Goal: Information Seeking & Learning: Learn about a topic

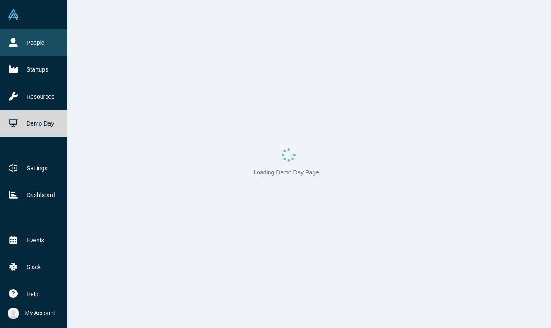
click at [10, 48] on link "People" at bounding box center [33, 42] width 67 height 27
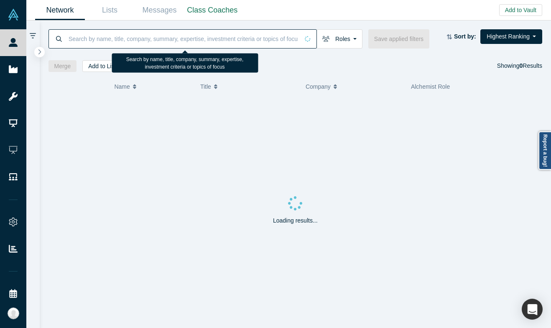
click at [109, 37] on input at bounding box center [183, 39] width 231 height 20
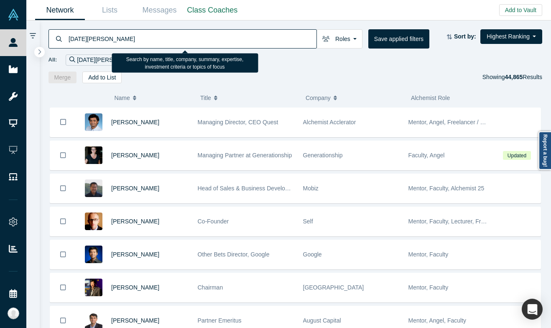
type input "kartik agnihotri"
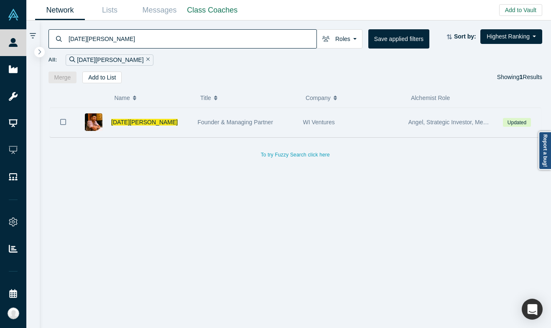
click at [193, 126] on div "Founder & Managing Partner" at bounding box center [245, 122] width 105 height 29
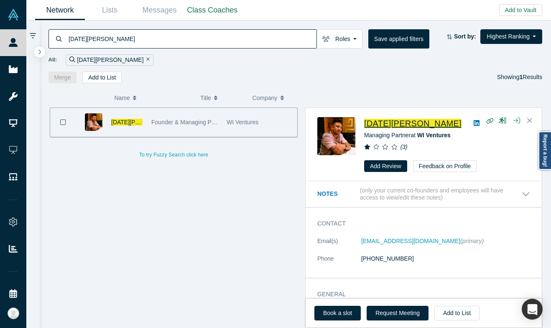
click at [401, 120] on span "Kartik Agnihotri" at bounding box center [412, 123] width 97 height 9
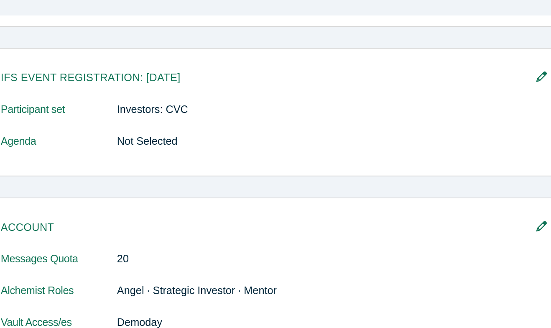
scroll to position [517, 0]
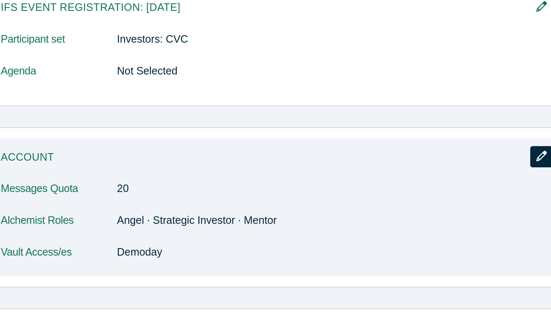
click at [434, 196] on icon "button" at bounding box center [436, 196] width 6 height 6
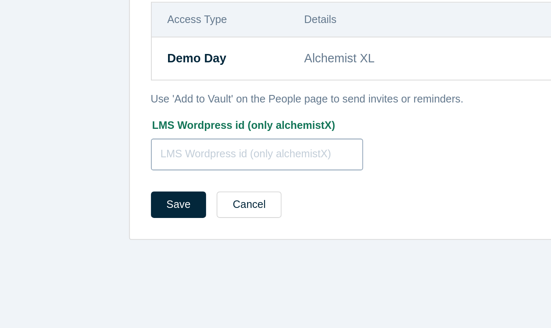
scroll to position [0, 0]
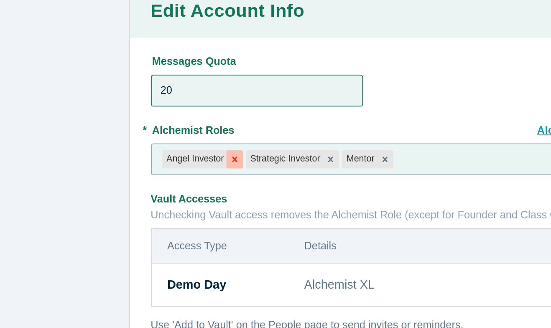
click at [181, 105] on div "Remove Angel Investor" at bounding box center [182, 109] width 9 height 10
click at [181, 105] on div "Strategic Investor" at bounding box center [164, 109] width 43 height 10
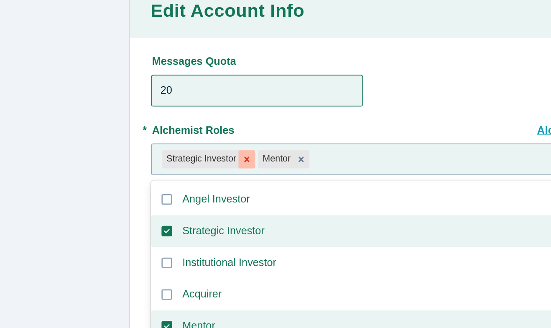
click at [188, 107] on icon "Remove Strategic Investor" at bounding box center [190, 109] width 6 height 6
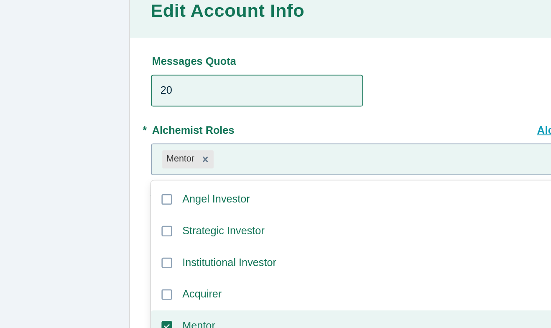
click at [188, 107] on div at bounding box center [297, 109] width 248 height 10
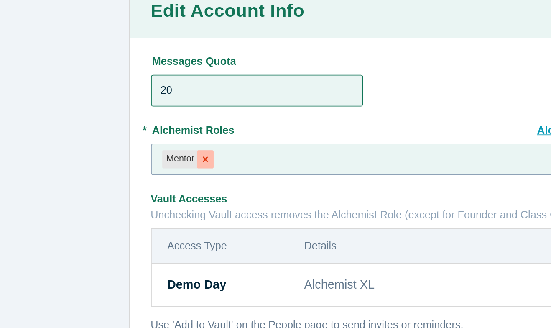
click at [168, 107] on icon "Remove Mentor" at bounding box center [167, 109] width 6 height 6
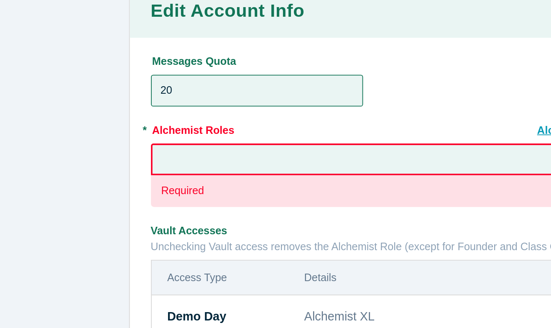
click at [168, 109] on div at bounding box center [281, 109] width 277 height 10
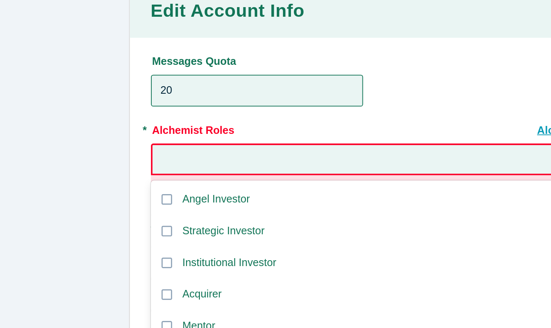
type input "d"
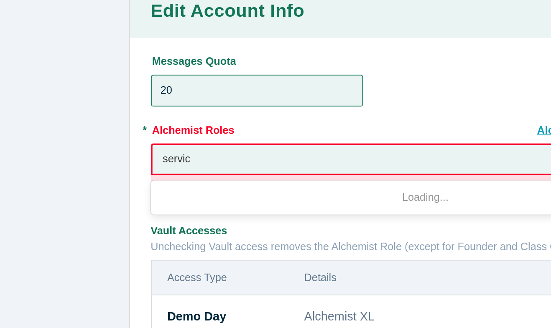
type input "service"
click at [175, 125] on label "Service Provider / Partner" at bounding box center [266, 131] width 258 height 18
click at [0, 0] on input "Service Provider / Partner" at bounding box center [0, 0] width 0 height 0
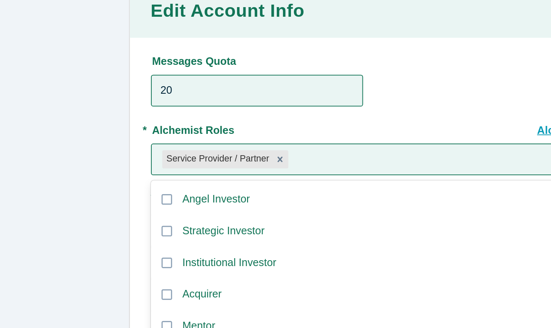
click at [114, 108] on div "Edit Account Info Admin Messages Quota 20 Alchemist Roles Access Levels * Alche…" at bounding box center [288, 145] width 524 height 267
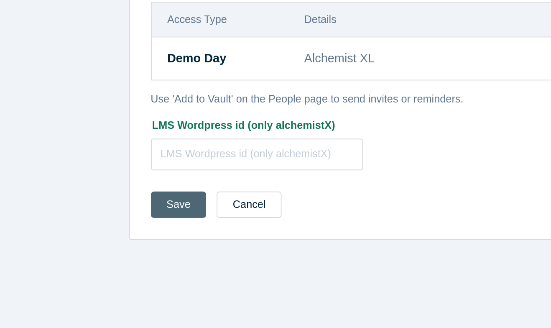
click at [145, 262] on button "Save" at bounding box center [152, 259] width 31 height 15
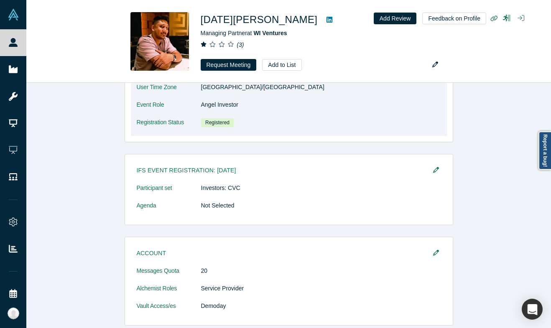
scroll to position [185, 0]
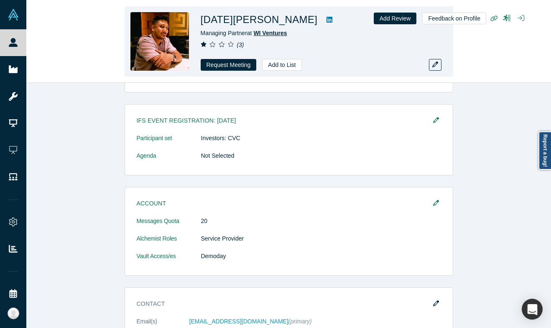
click at [274, 33] on span "WI Ventures" at bounding box center [269, 33] width 33 height 7
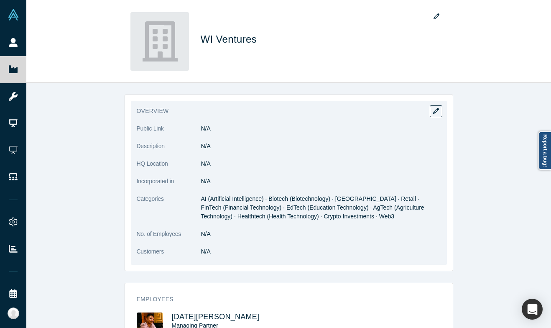
scroll to position [5, 0]
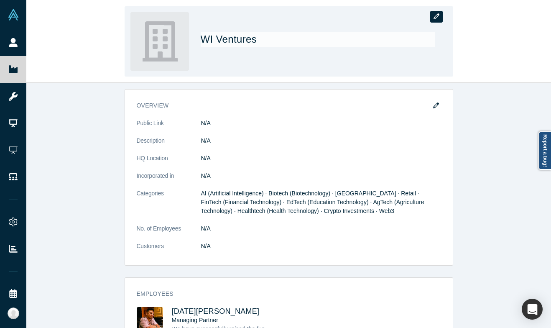
click at [434, 16] on icon "button" at bounding box center [436, 16] width 6 height 6
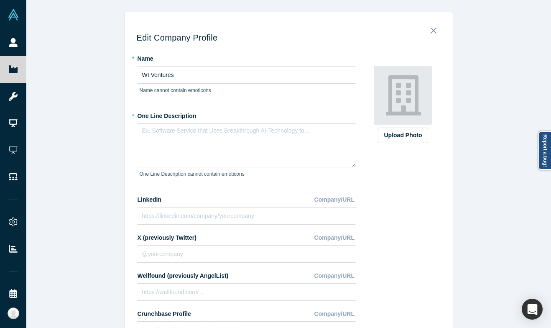
scroll to position [105, 0]
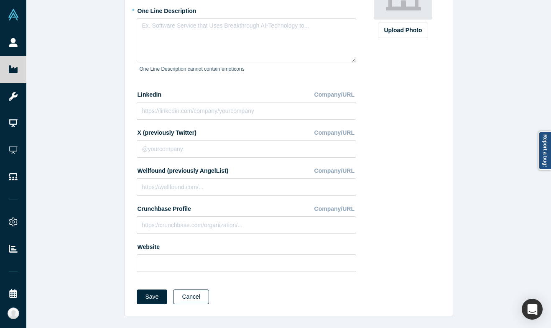
click at [182, 300] on button "Cancel" at bounding box center [191, 296] width 36 height 15
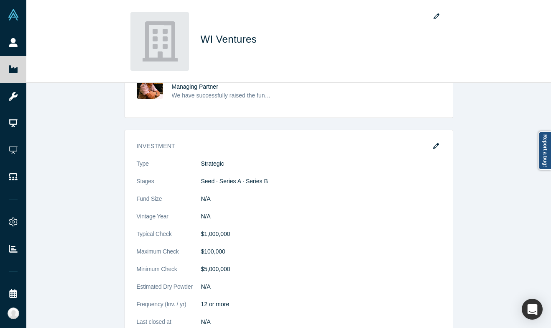
scroll to position [207, 0]
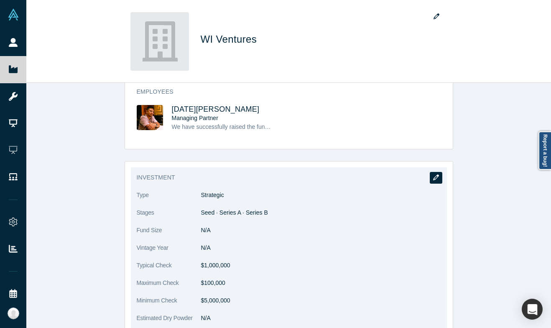
click at [432, 180] on button "button" at bounding box center [435, 178] width 13 height 12
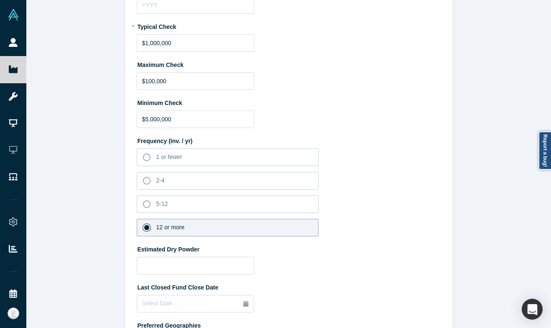
scroll to position [0, 0]
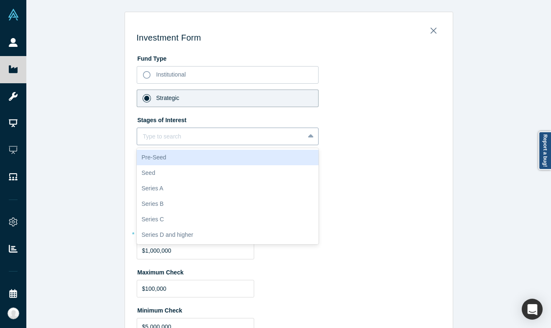
click at [299, 135] on div "Type to search" at bounding box center [221, 137] width 168 height 14
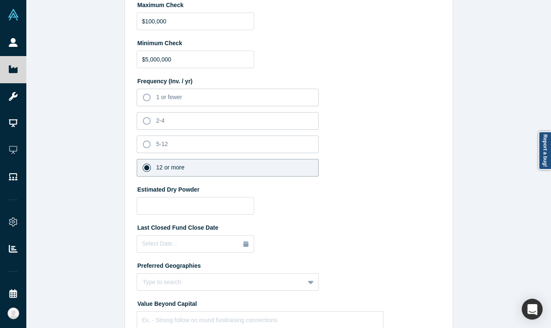
scroll to position [438, 0]
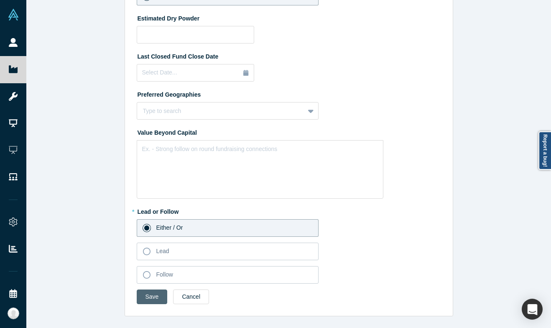
click at [159, 291] on button "Save" at bounding box center [152, 296] width 31 height 15
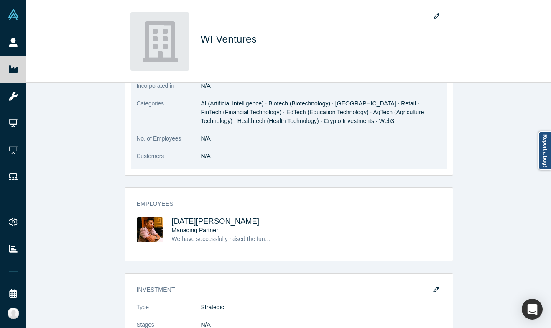
scroll to position [142, 0]
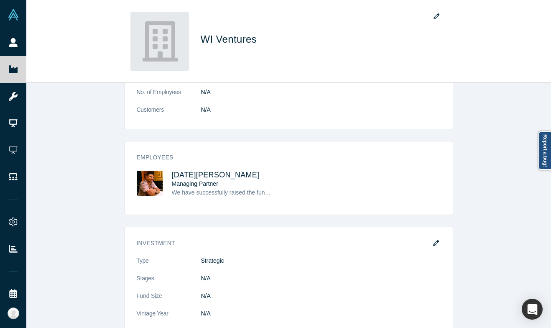
click at [201, 173] on span "[DATE][PERSON_NAME]" at bounding box center [216, 174] width 88 height 8
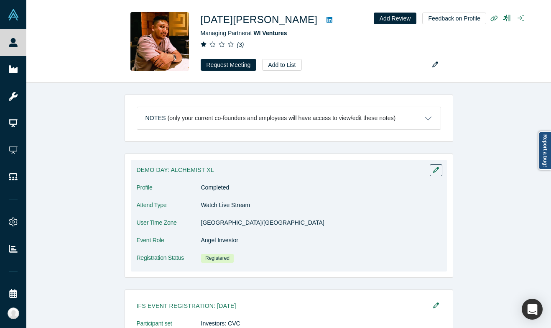
scroll to position [149, 0]
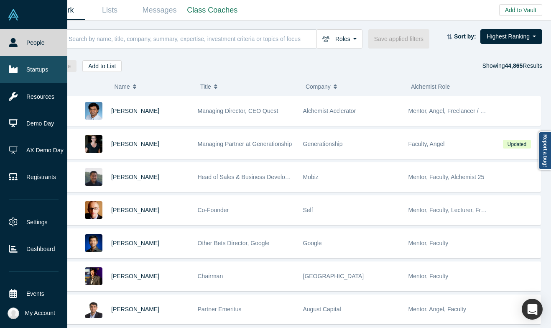
click at [15, 72] on icon at bounding box center [13, 70] width 9 height 8
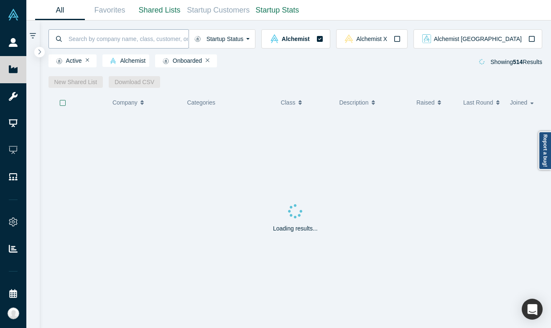
click at [79, 42] on input at bounding box center [128, 39] width 121 height 20
type input "pairity"
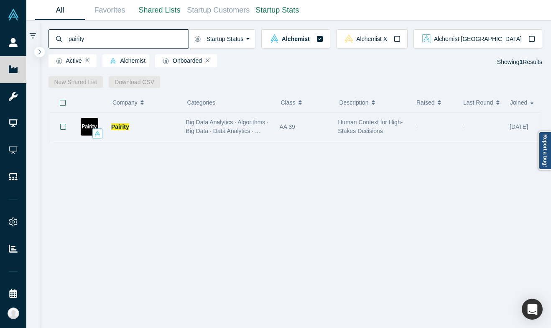
click at [163, 126] on div "Pairity" at bounding box center [144, 126] width 66 height 29
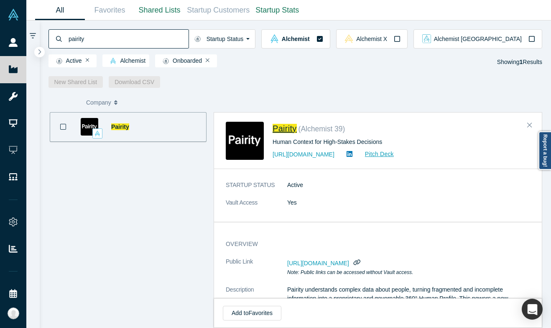
click at [291, 125] on span "Pairity" at bounding box center [284, 128] width 24 height 9
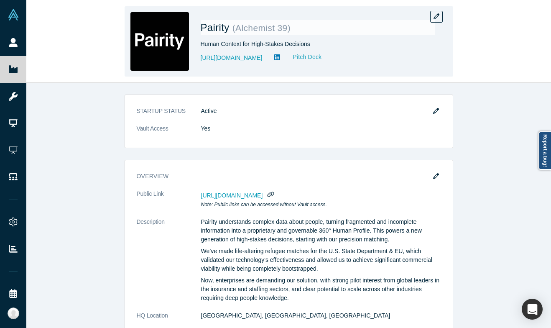
click at [287, 59] on link "Pitch Deck" at bounding box center [302, 57] width 38 height 10
